Goal: Communication & Community: Ask a question

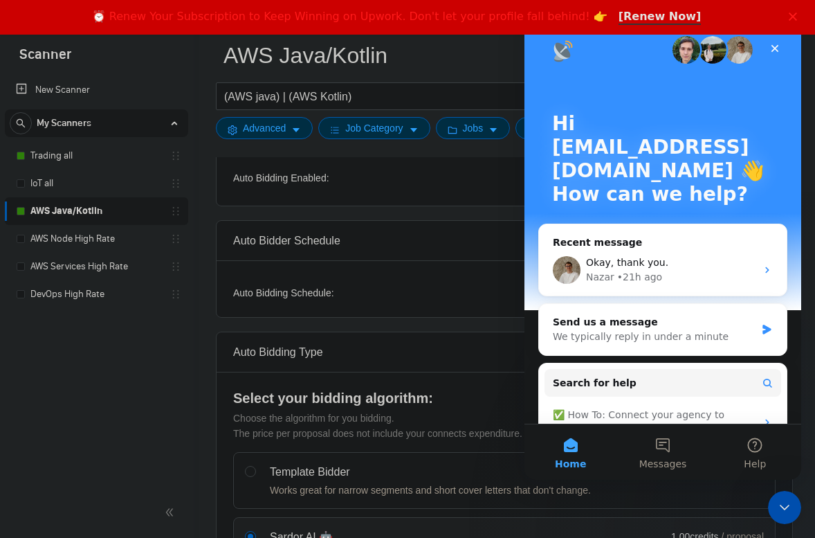
click at [794, 17] on polygon "Close" at bounding box center [793, 16] width 8 height 8
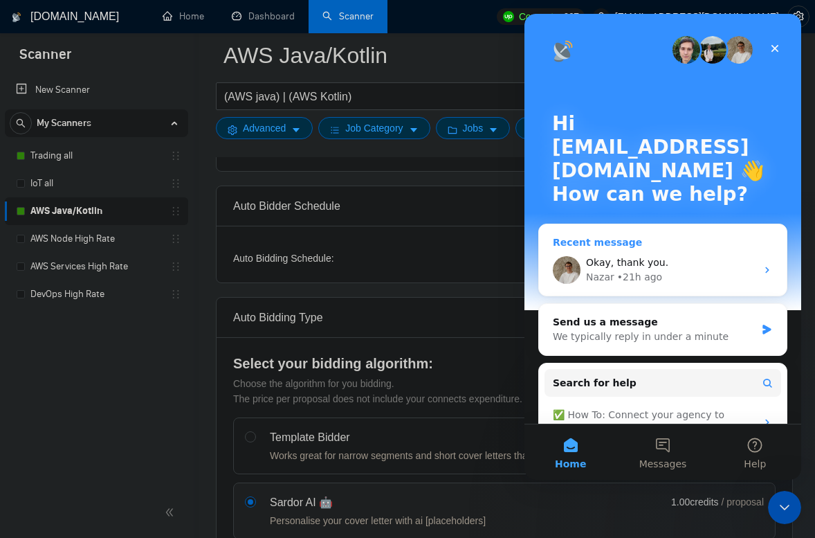
click at [666, 264] on div "Okay, thank you." at bounding box center [671, 262] width 170 height 15
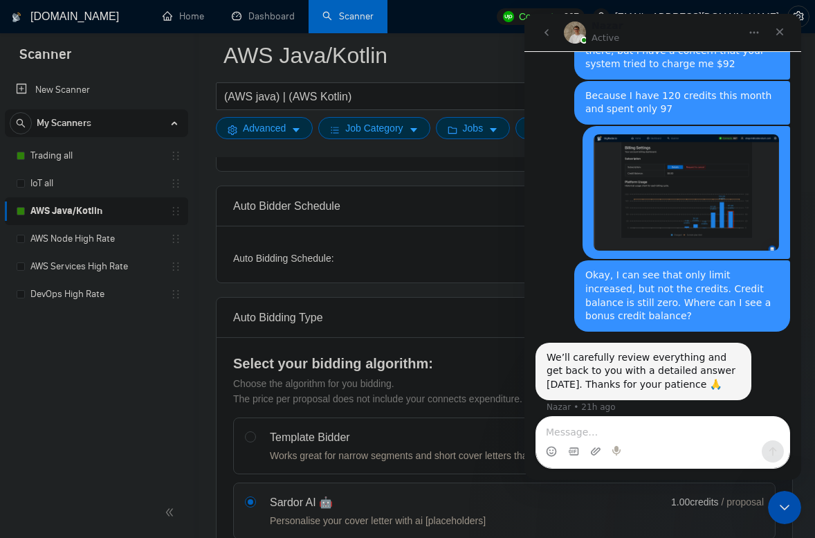
scroll to position [1716, 0]
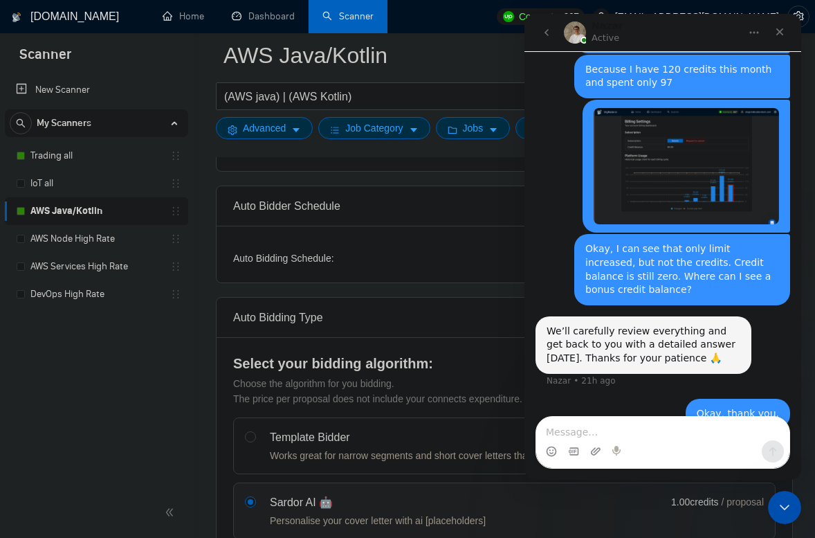
click at [629, 433] on textarea "Message…" at bounding box center [662, 429] width 253 height 24
click at [626, 433] on textarea "Message…" at bounding box center [662, 429] width 253 height 24
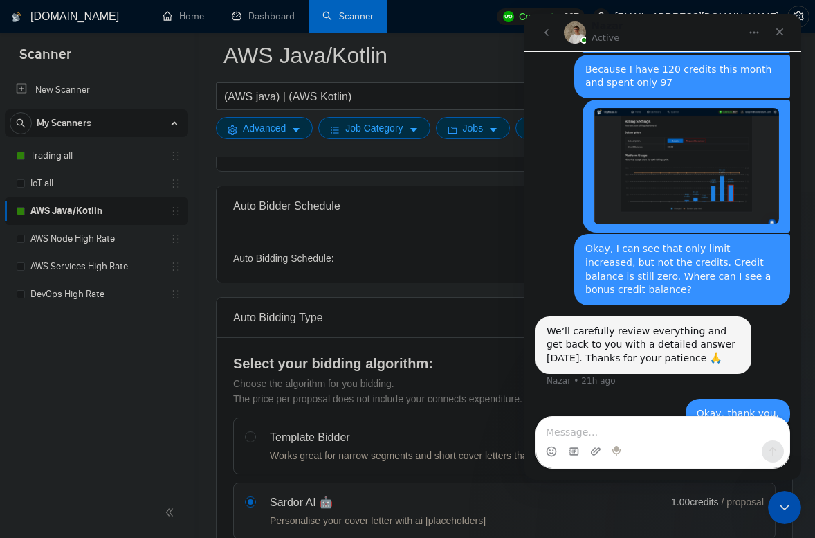
click at [626, 433] on textarea "Message…" at bounding box center [662, 429] width 253 height 24
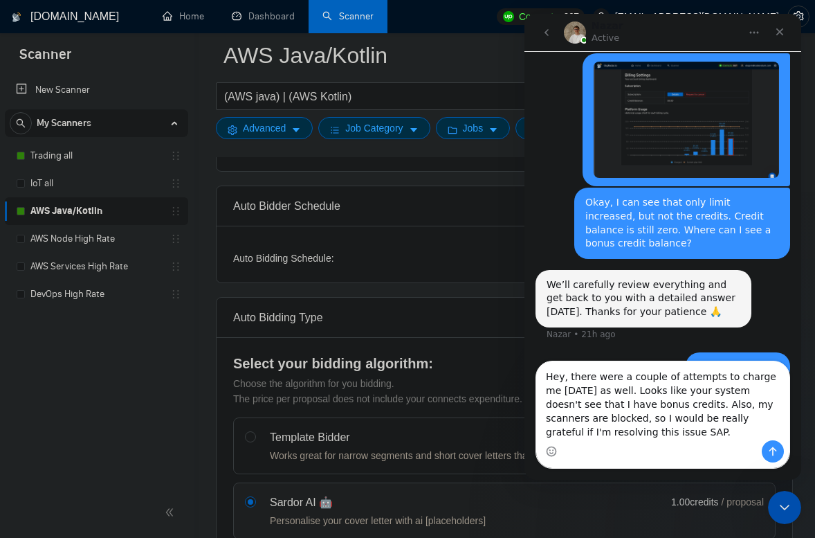
scroll to position [1771, 0]
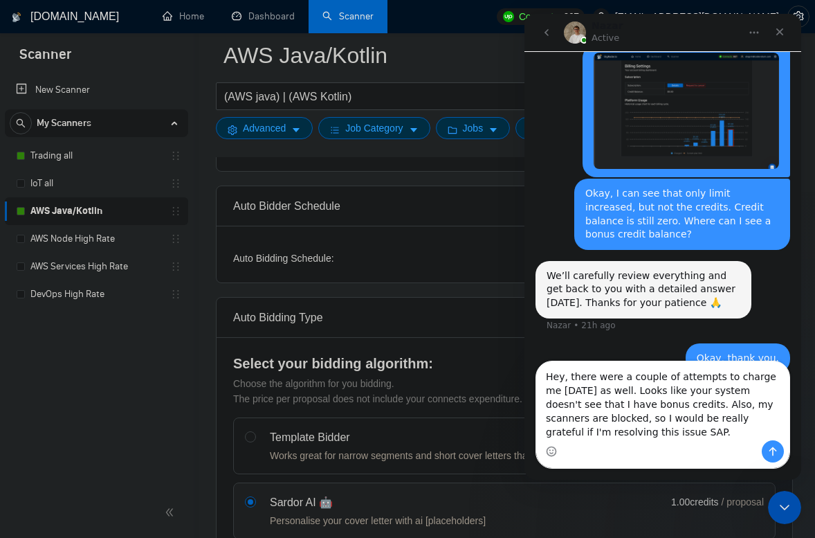
click at [592, 428] on textarea "Hey, there were a couple of attempts to charge me [DATE] as well. Looks like yo…" at bounding box center [662, 400] width 253 height 79
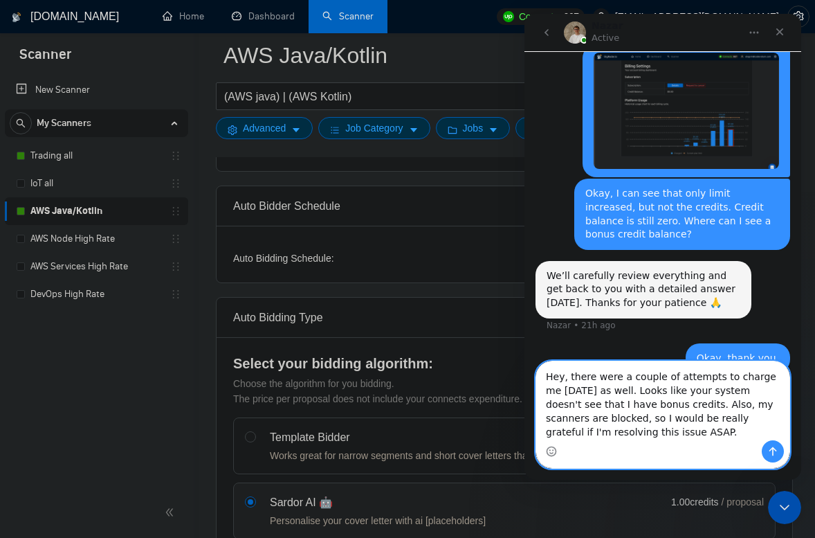
click at [583, 392] on textarea "Hey, there were a couple of attempts to charge me [DATE] as well. Looks like yo…" at bounding box center [662, 400] width 253 height 79
paste textarea "There were a couple of charge attempts on my account [DATE] as well. It looks l…"
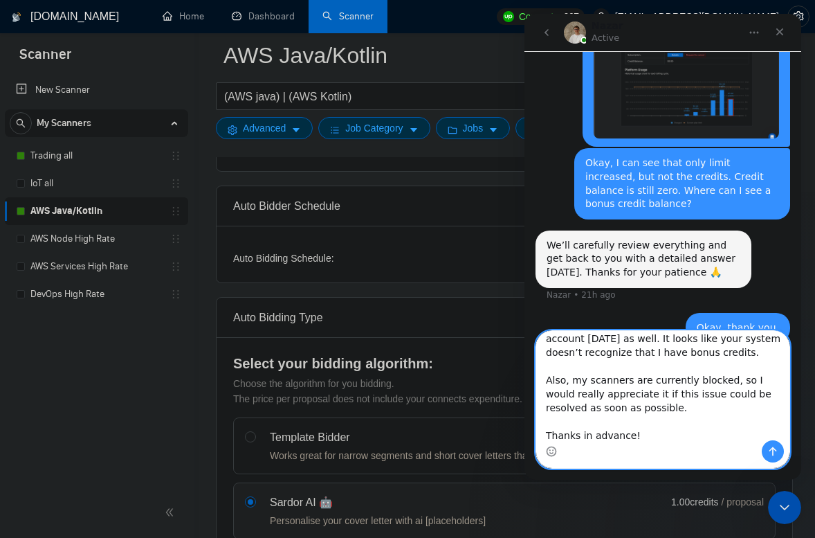
scroll to position [39, 0]
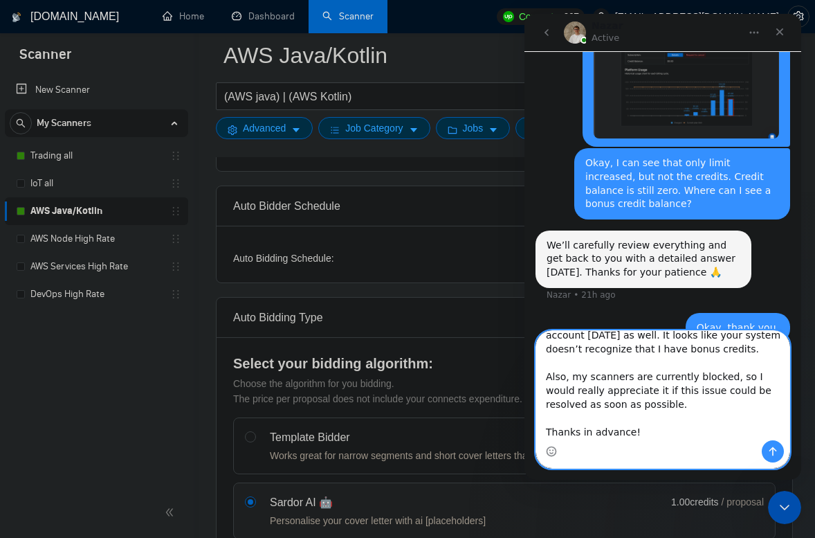
type textarea "Hey, There were a couple of charge attempts on my account [DATE] as well. It lo…"
click at [774, 451] on icon "Send a message…" at bounding box center [773, 451] width 11 height 11
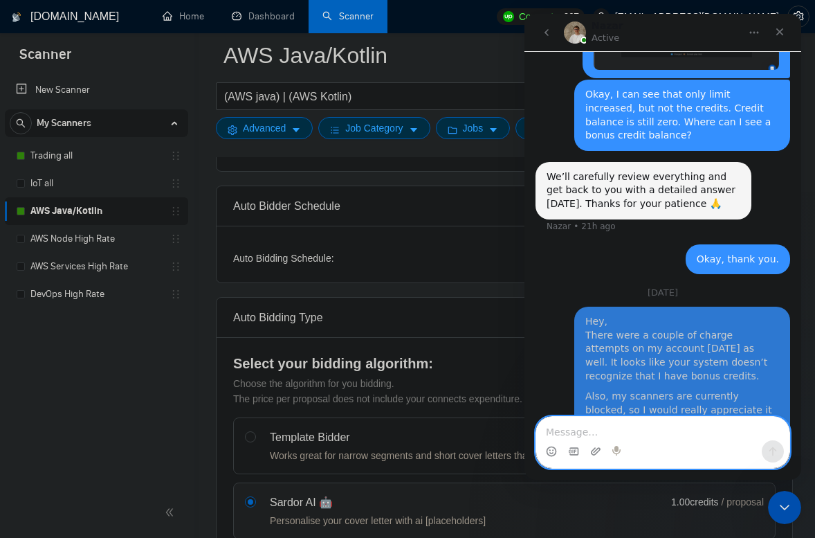
scroll to position [1898, 0]
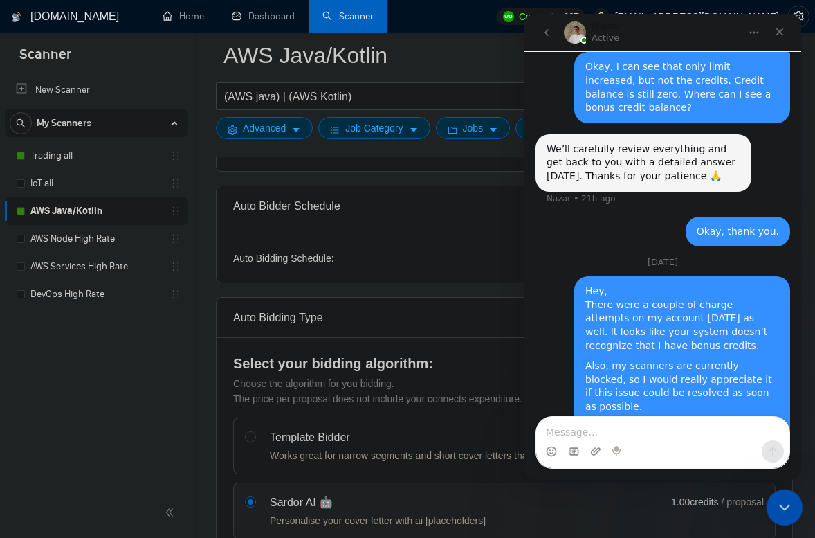
click at [786, 498] on icon "Close Intercom Messenger" at bounding box center [782, 505] width 17 height 17
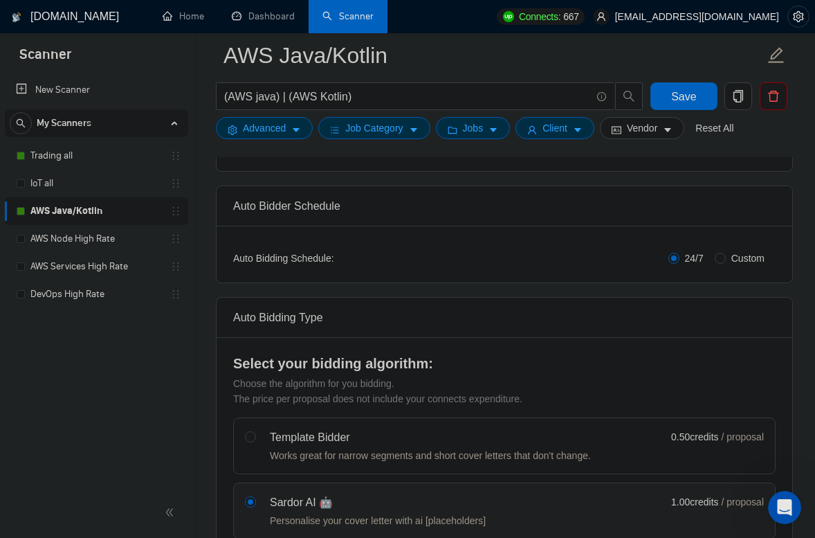
scroll to position [0, 0]
